Goal: Task Accomplishment & Management: Use online tool/utility

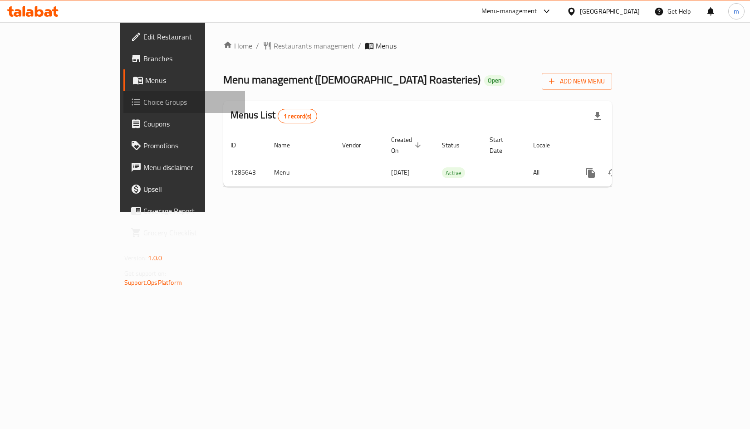
click at [143, 105] on span "Choice Groups" at bounding box center [190, 102] width 94 height 11
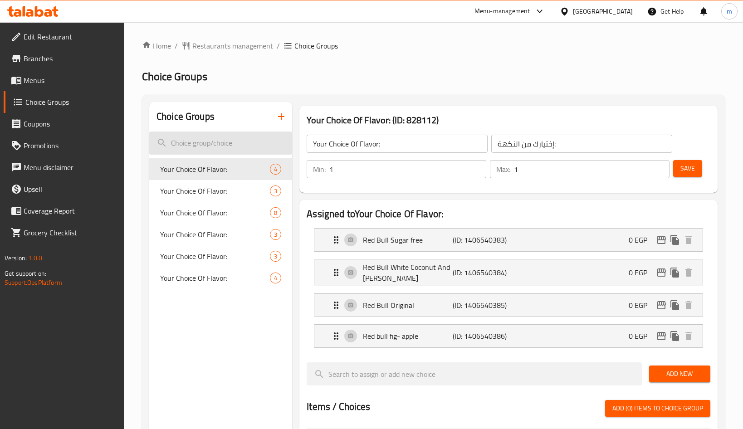
click at [200, 143] on input "search" at bounding box center [220, 143] width 143 height 23
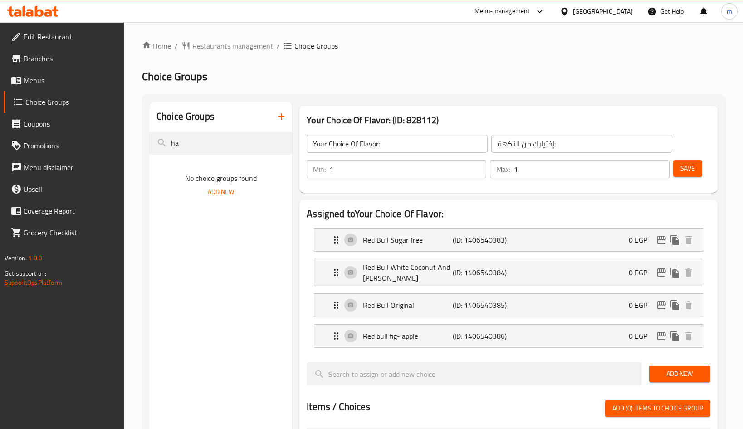
type input "h"
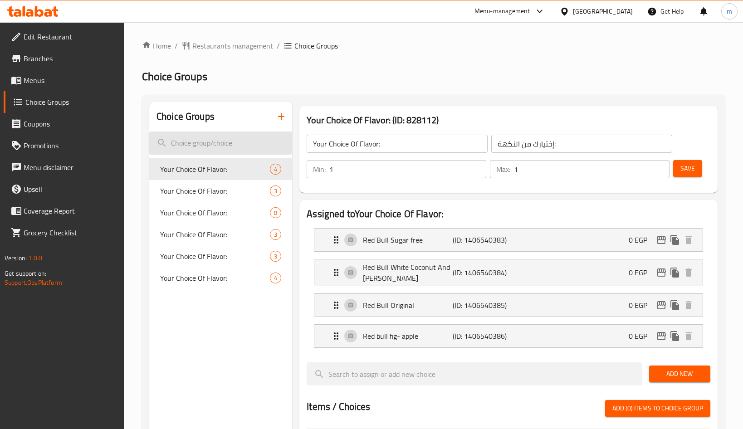
click at [196, 144] on input "search" at bounding box center [220, 143] width 143 height 23
paste input "Peeled [MEDICAL_DATA], Hot Pepper And Lemon 1/4kg"
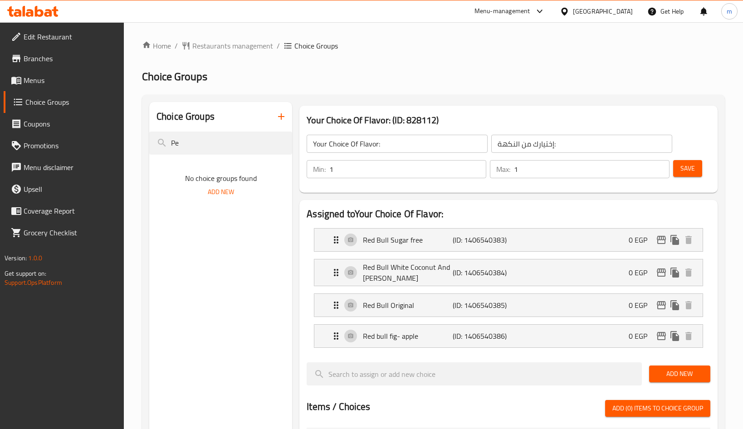
type input "P"
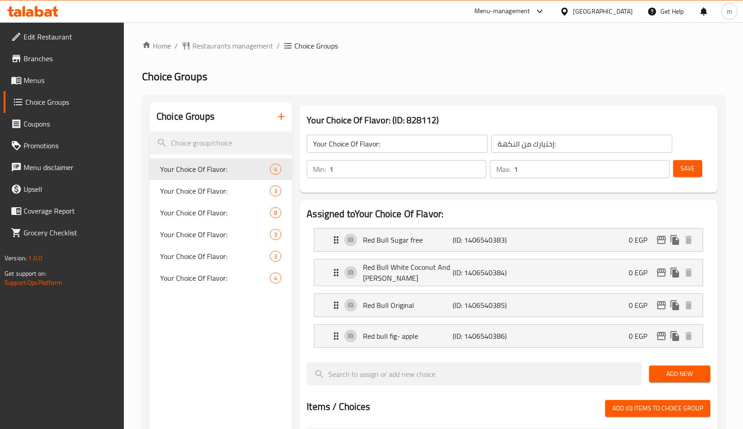
click at [51, 37] on span "Edit Restaurant" at bounding box center [70, 36] width 93 height 11
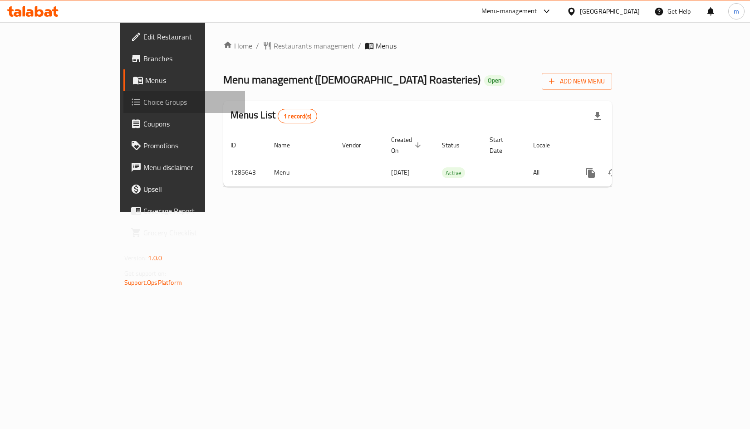
click at [143, 104] on span "Choice Groups" at bounding box center [190, 102] width 94 height 11
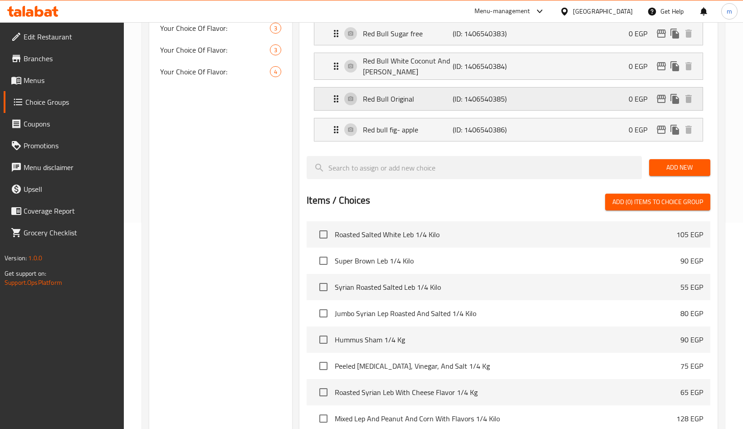
scroll to position [171, 0]
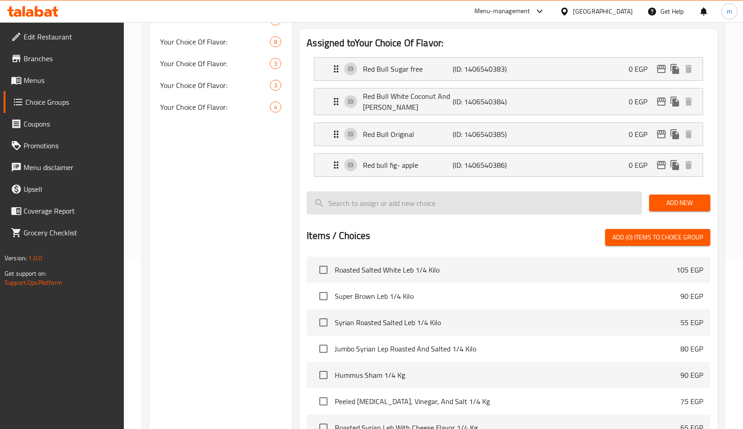
click at [382, 206] on input "search" at bounding box center [474, 202] width 335 height 23
click at [371, 205] on input "search" at bounding box center [474, 202] width 335 height 23
paste input "Peeled [MEDICAL_DATA], Hot Pepper And Lemon 1/4kg"
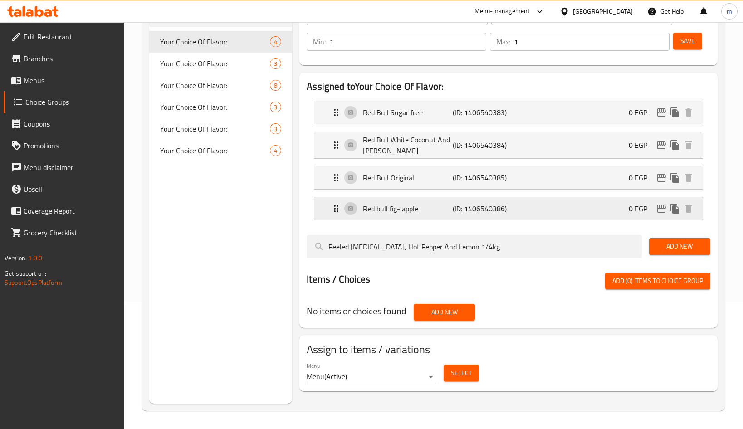
scroll to position [127, 0]
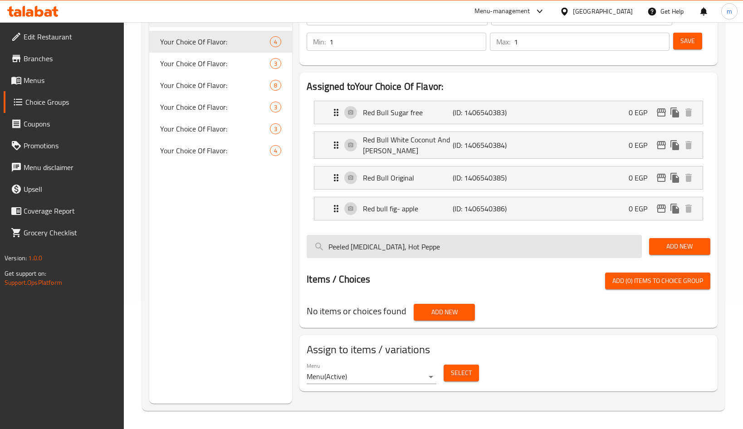
type input "Peeled [MEDICAL_DATA], Hot Pepp"
